Goal: Task Accomplishment & Management: Use online tool/utility

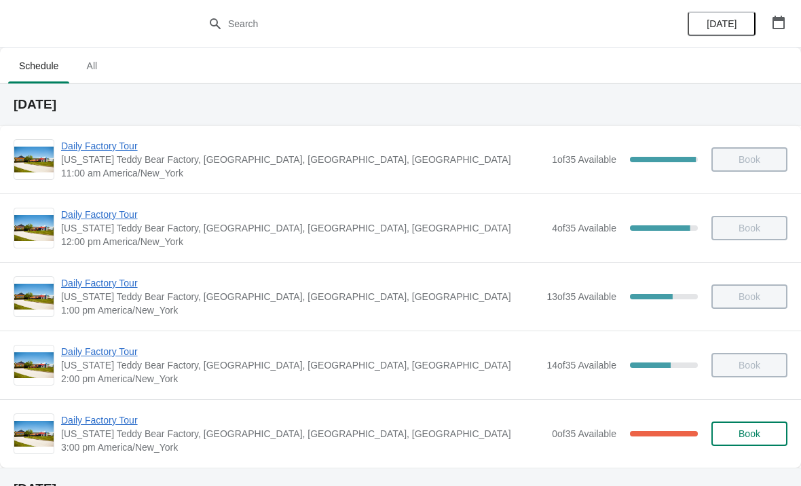
click at [115, 419] on span "Daily Factory Tour" at bounding box center [303, 420] width 484 height 14
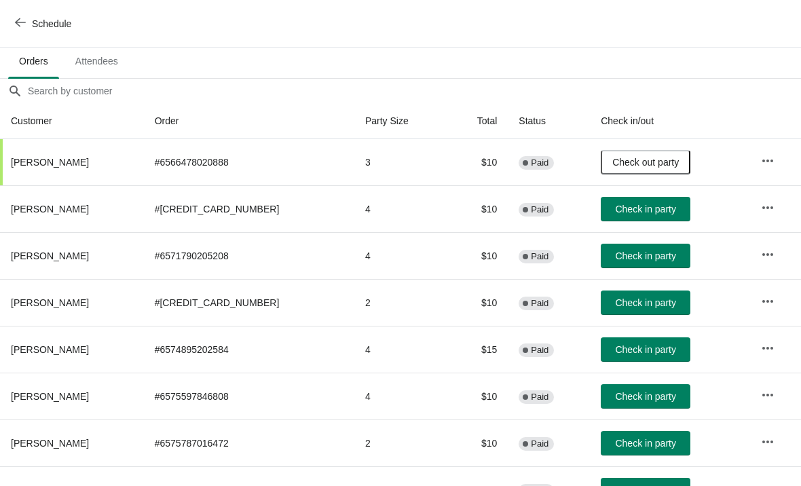
scroll to position [92, -1]
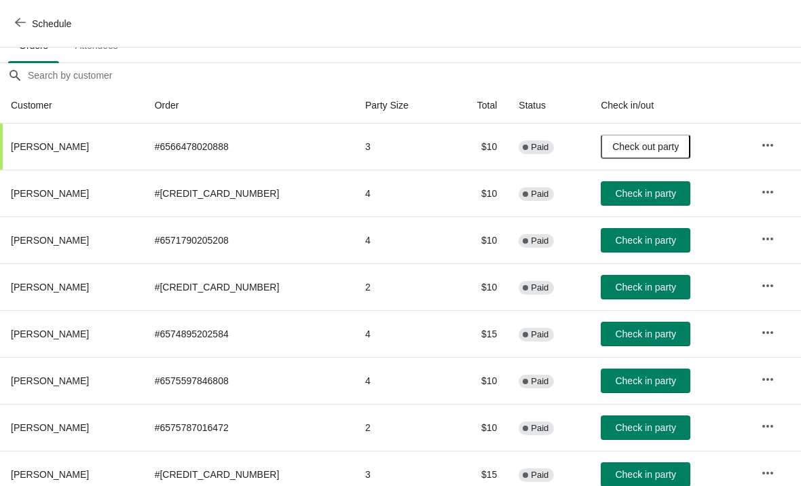
click at [652, 190] on span "Check in party" at bounding box center [645, 193] width 60 height 11
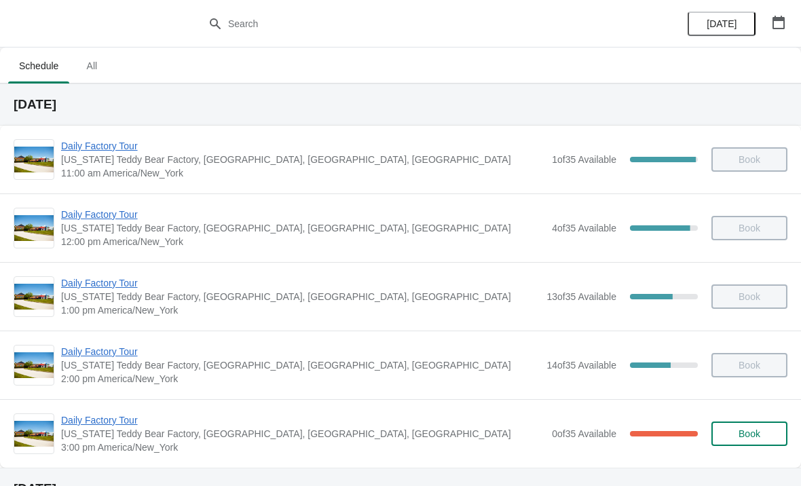
click at [92, 420] on span "Daily Factory Tour" at bounding box center [303, 420] width 484 height 14
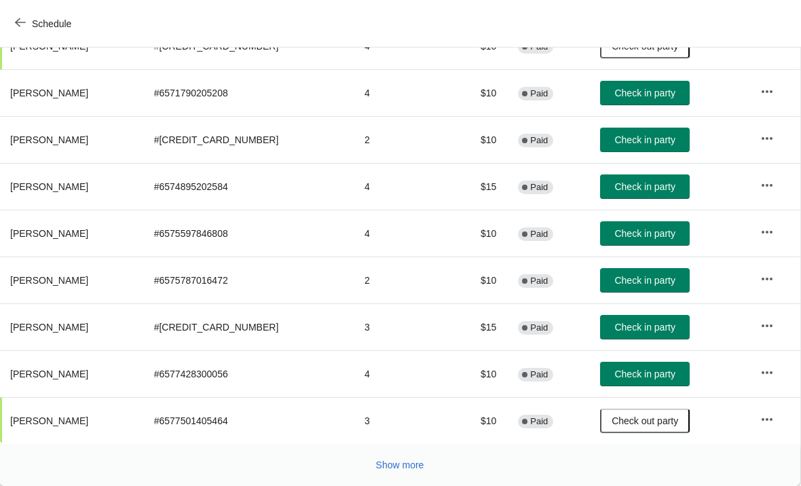
scroll to position [249, 1]
click at [396, 463] on span "Show more" at bounding box center [400, 465] width 48 height 11
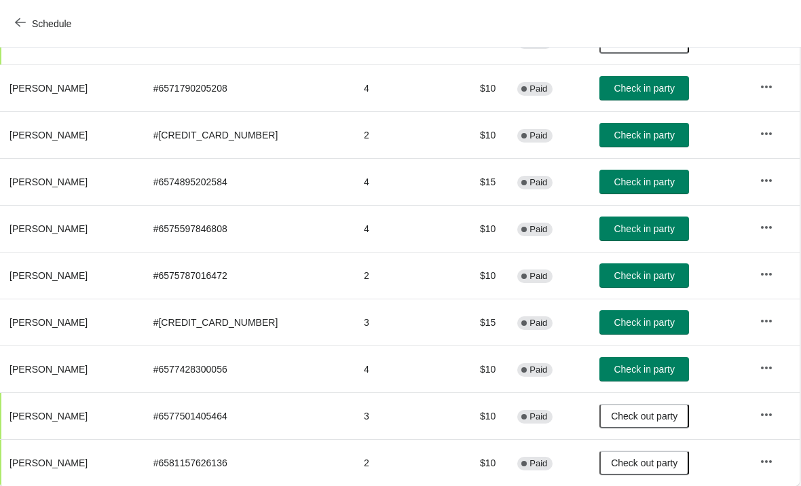
scroll to position [254, 1]
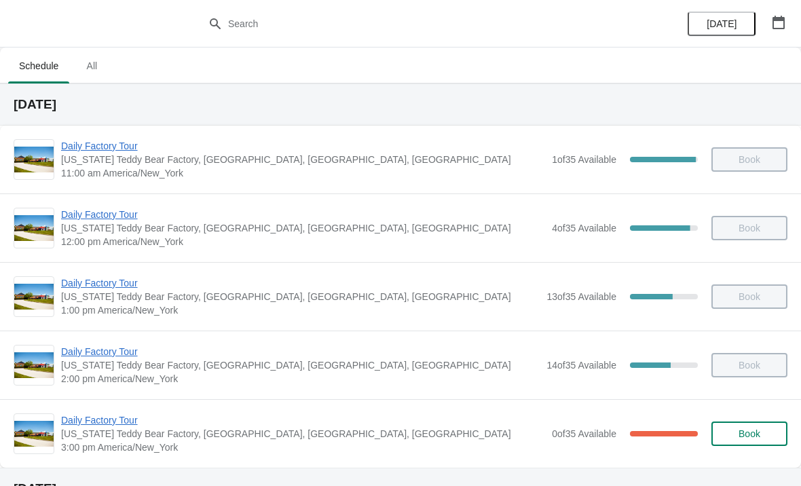
click at [106, 418] on span "Daily Factory Tour" at bounding box center [303, 420] width 484 height 14
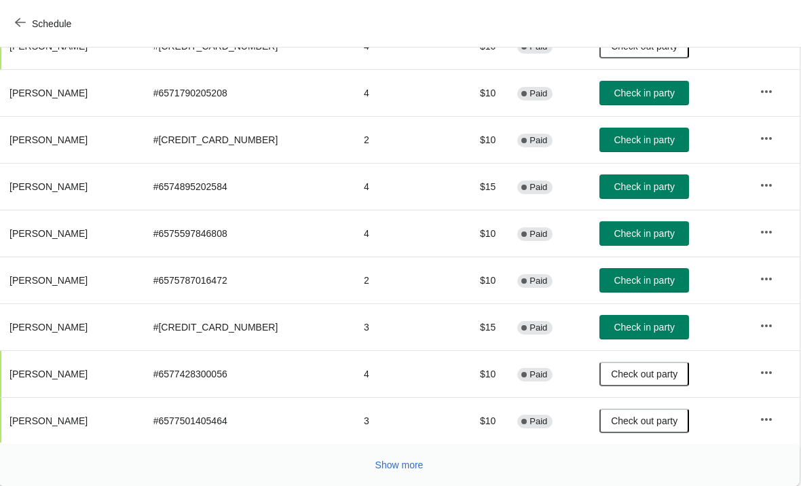
scroll to position [249, 1]
click at [406, 456] on button "Show more" at bounding box center [400, 465] width 59 height 24
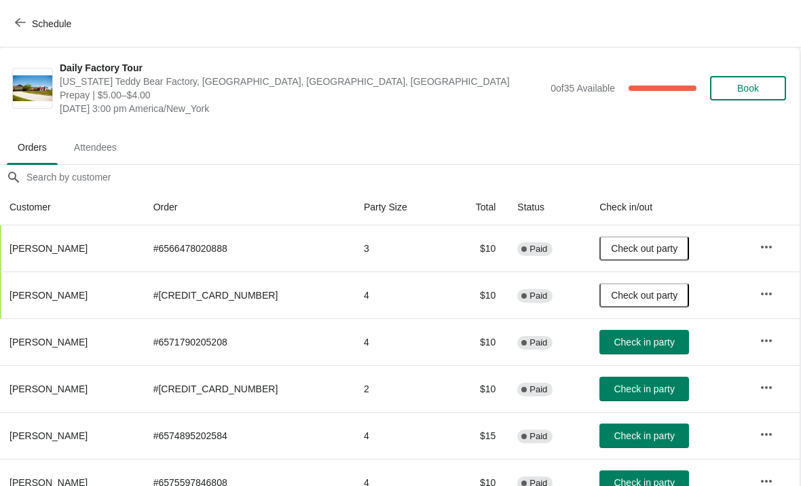
scroll to position [0, 1]
